Goal: Task Accomplishment & Management: Use online tool/utility

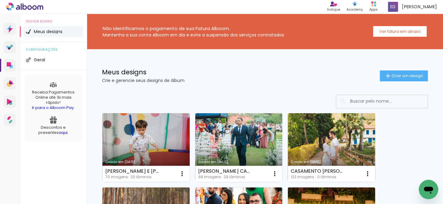
scroll to position [110, 0]
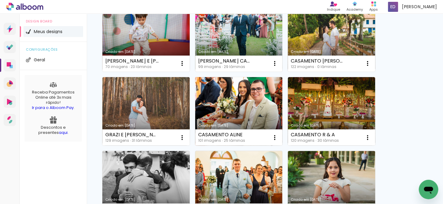
click at [208, 101] on link "Criado em [DATE]" at bounding box center [238, 111] width 87 height 69
click at [0, 0] on neon-animated-pages "Confirmar Cancelar" at bounding box center [0, 0] width 0 height 0
